Goal: Information Seeking & Learning: Learn about a topic

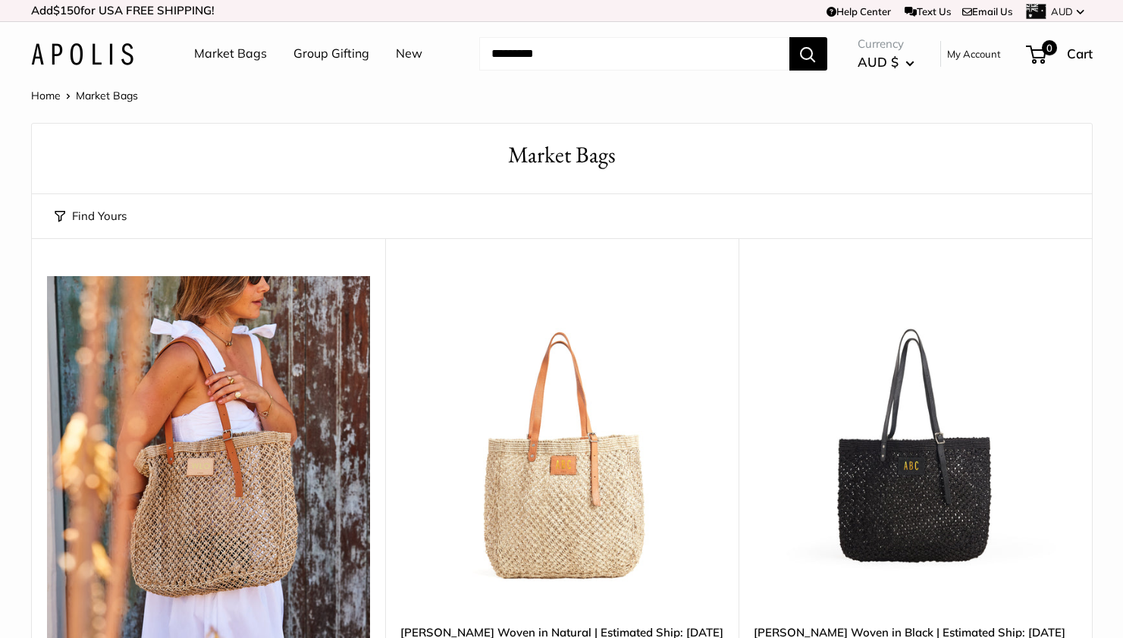
click at [109, 58] on img at bounding box center [82, 54] width 102 height 22
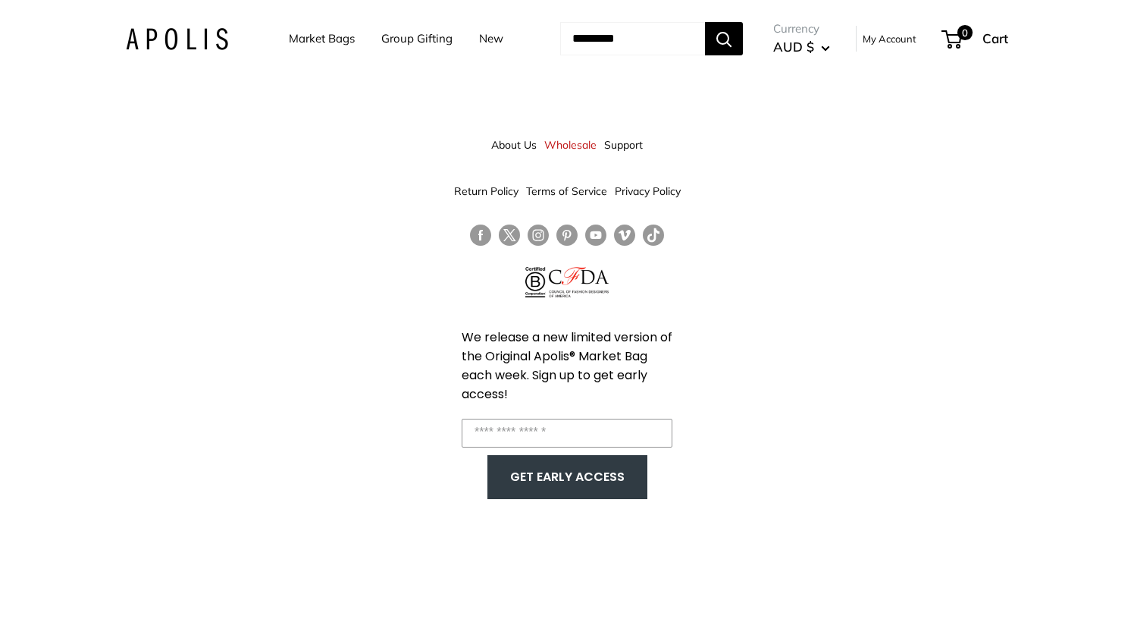
click at [508, 144] on link "About Us" at bounding box center [513, 144] width 45 height 27
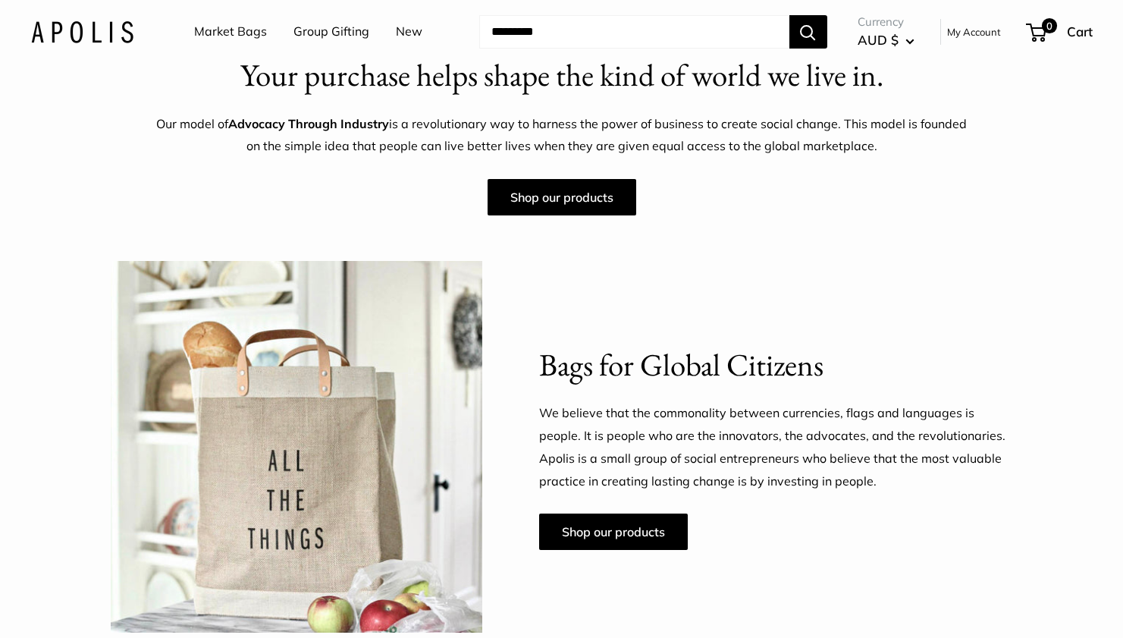
scroll to position [607, 0]
